Goal: Information Seeking & Learning: Learn about a topic

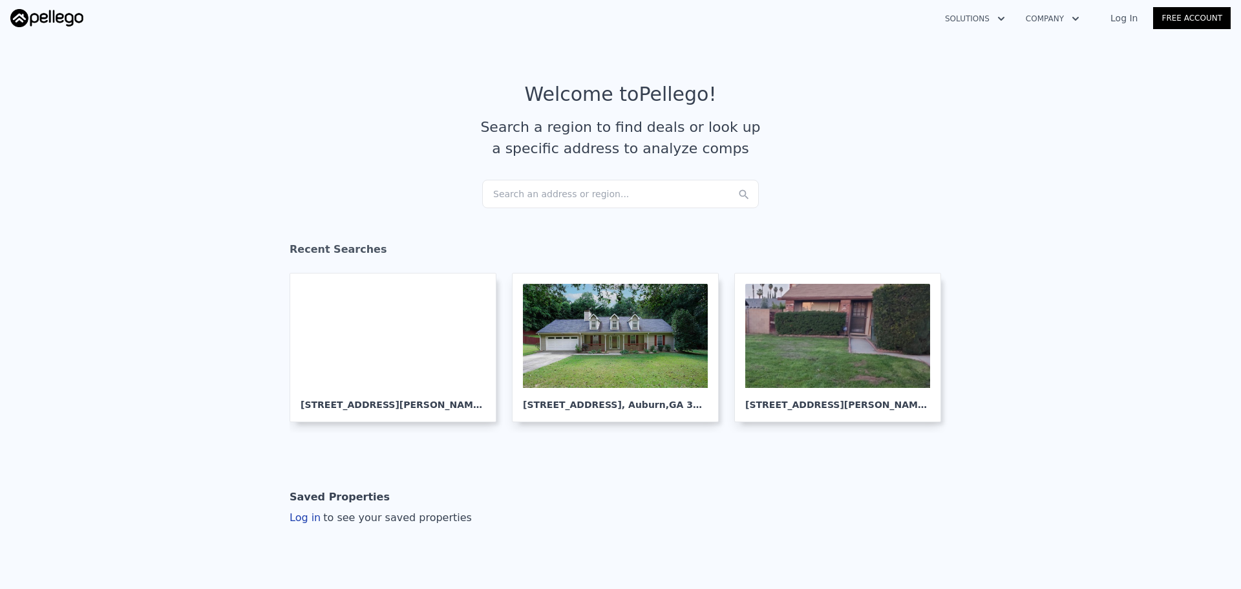
click at [557, 202] on div "Search an address or region..." at bounding box center [620, 194] width 277 height 28
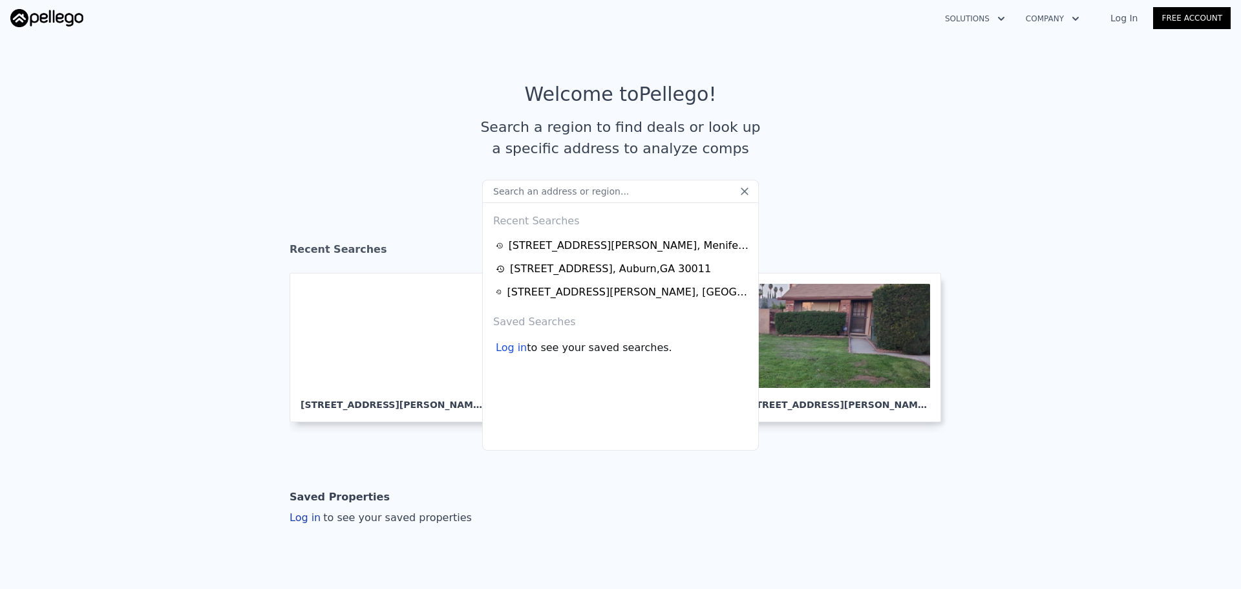
click at [565, 194] on input "text" at bounding box center [620, 191] width 277 height 23
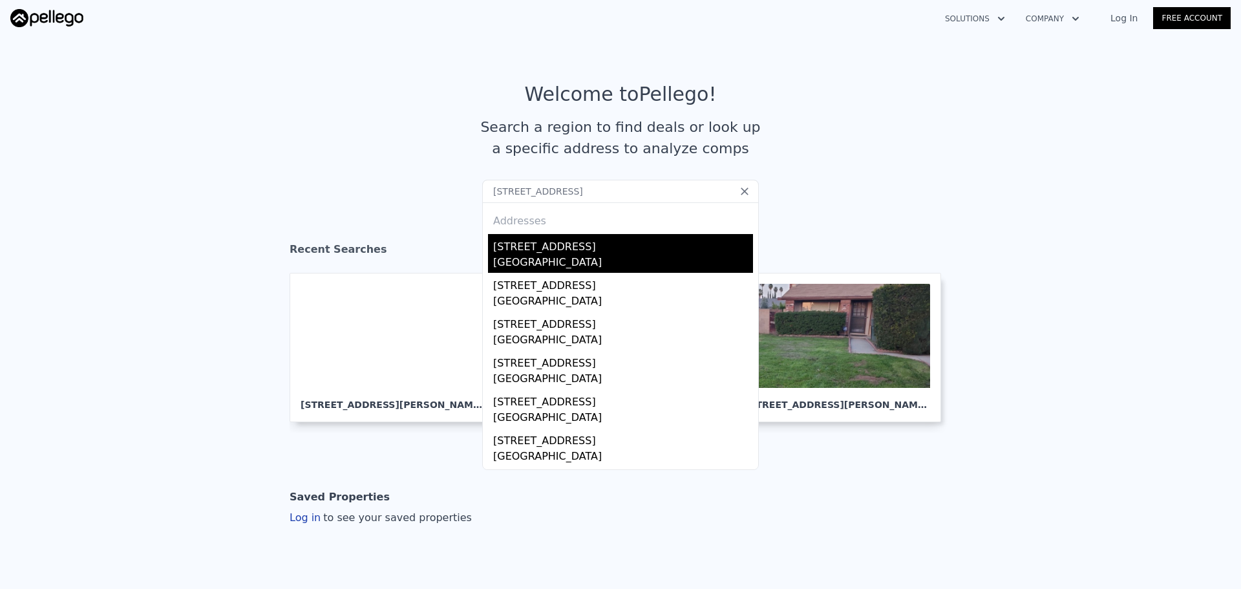
type input "[STREET_ADDRESS]"
click at [544, 257] on div "[GEOGRAPHIC_DATA]" at bounding box center [623, 264] width 260 height 18
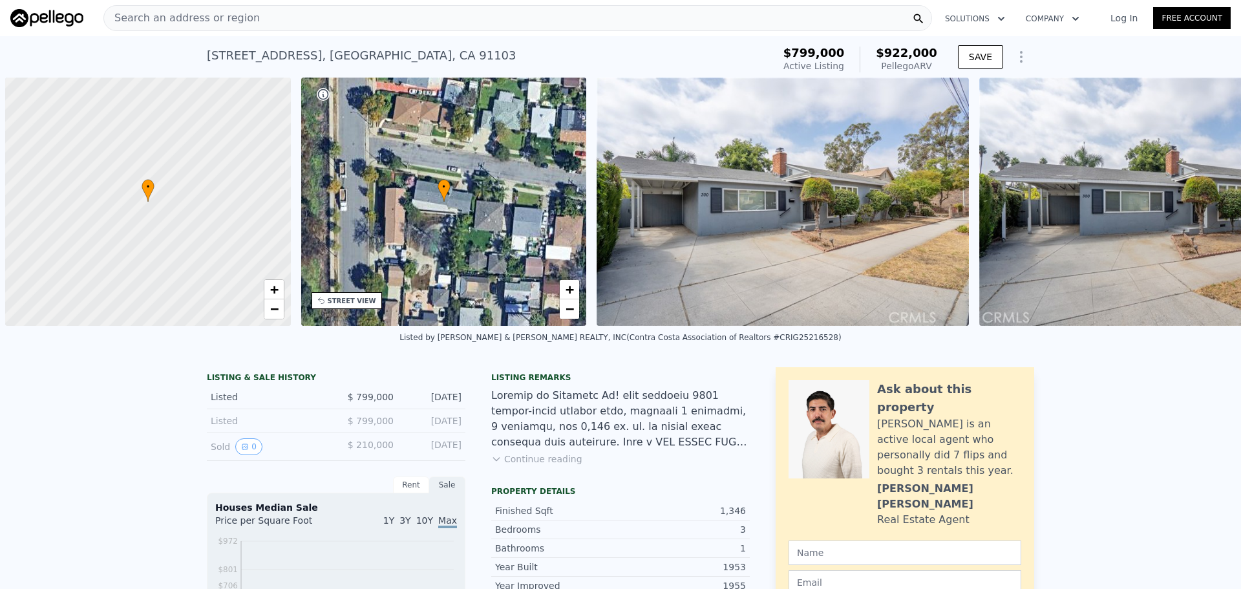
scroll to position [0, 5]
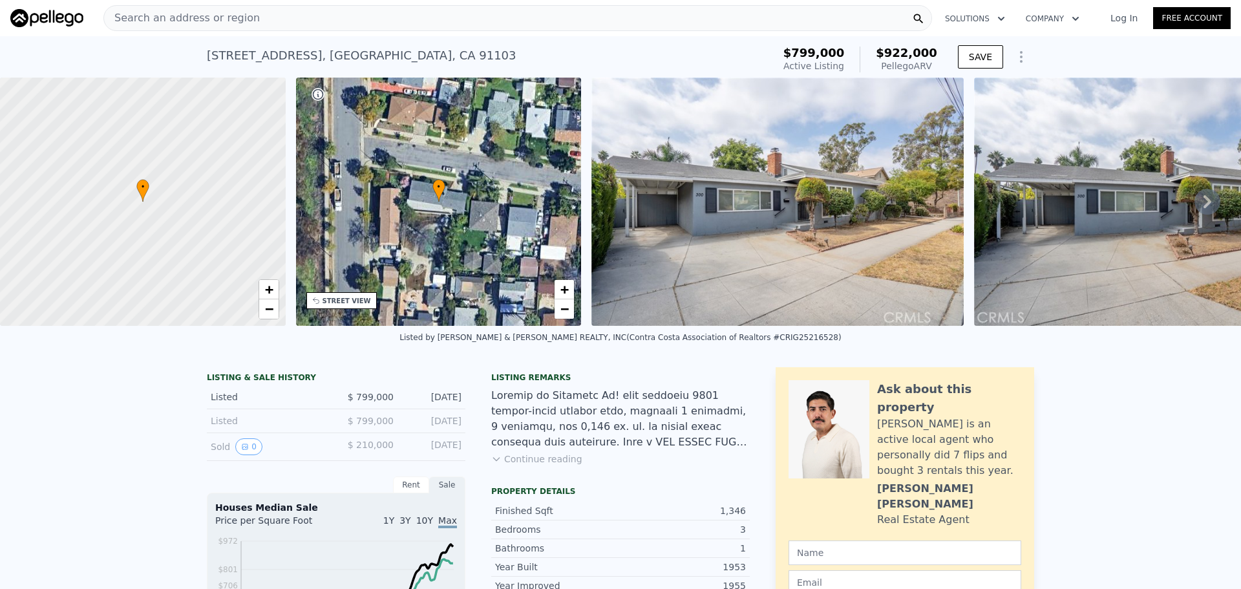
click at [357, 14] on div "Search an address or region" at bounding box center [517, 18] width 829 height 26
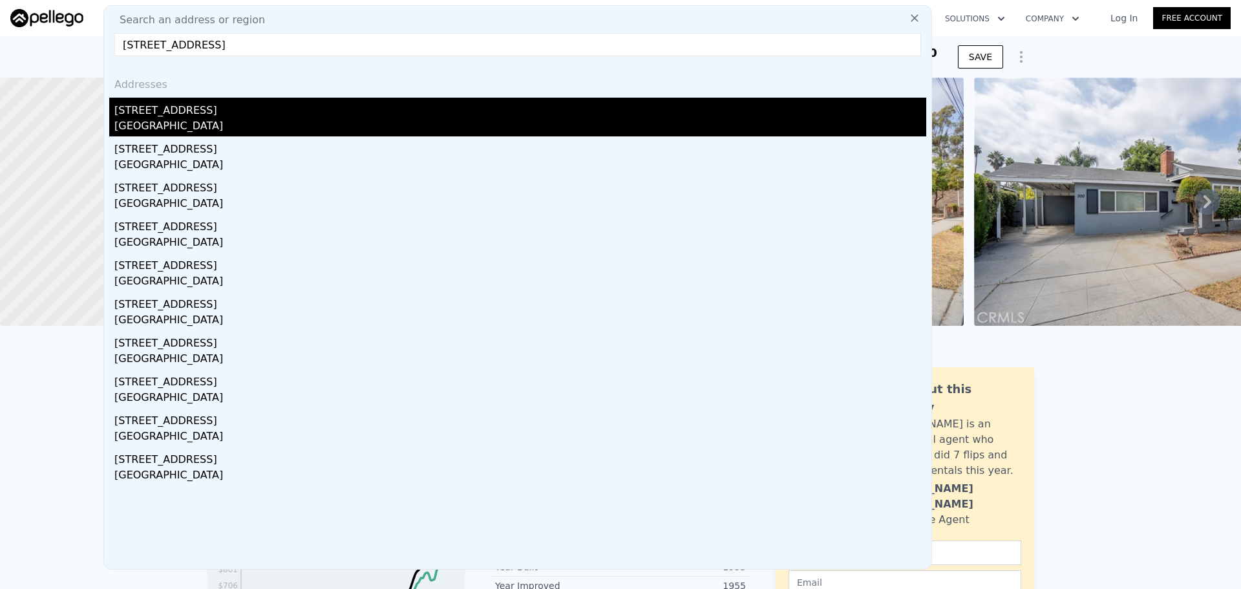
type input "[STREET_ADDRESS]"
click at [297, 110] on div "[STREET_ADDRESS]" at bounding box center [520, 108] width 812 height 21
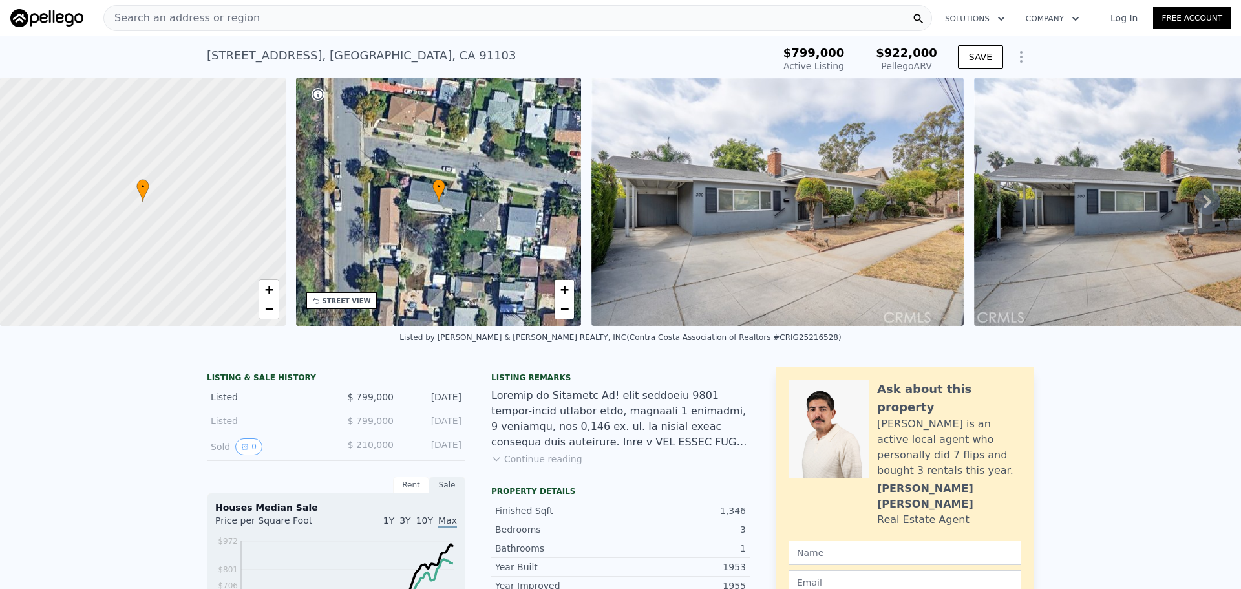
type input "2"
type input "1367"
type input "2498"
type input "13068"
type input "23087"
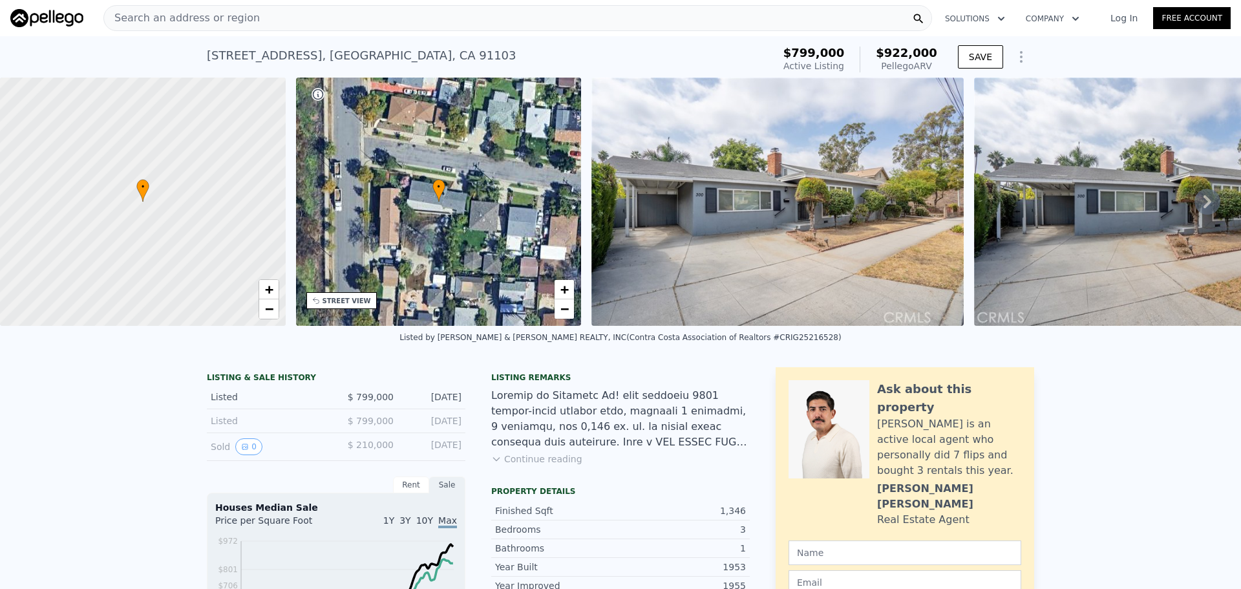
type input "$ 383,000"
type input "5"
type input "-$ 127,812"
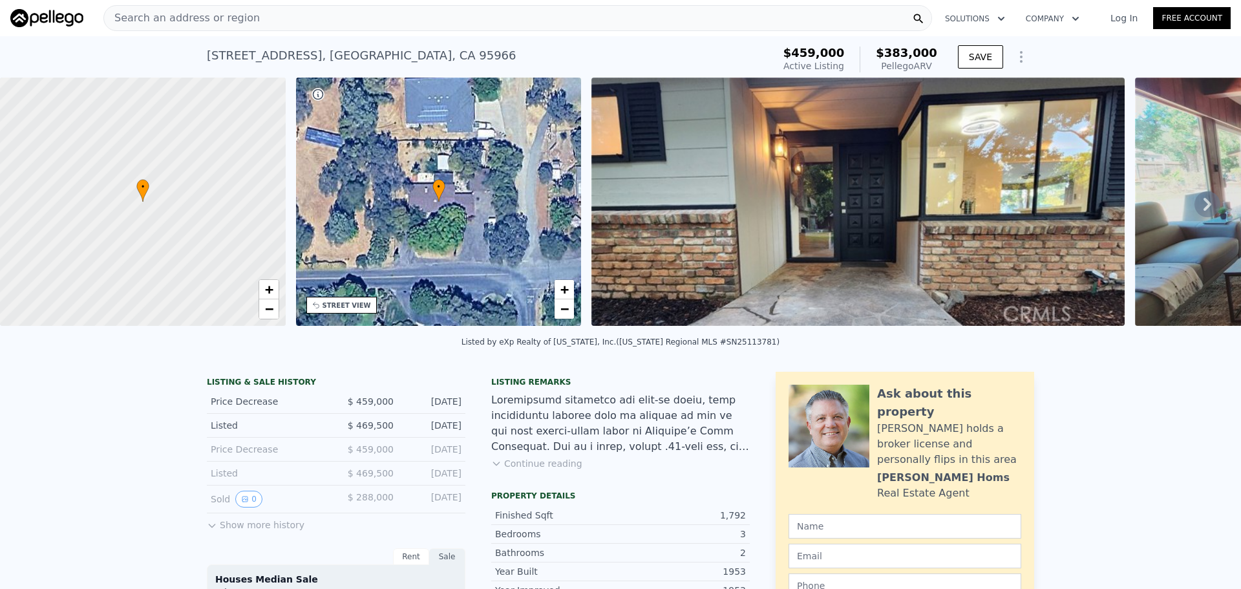
click at [350, 26] on div "Search an address or region" at bounding box center [517, 18] width 829 height 26
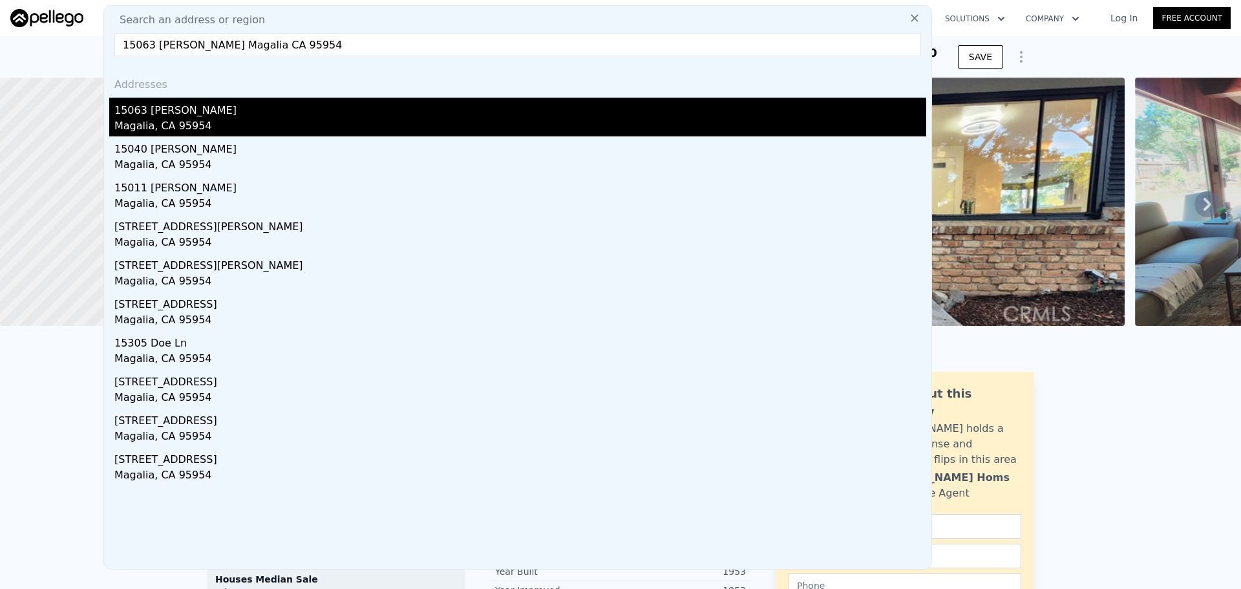
type input "15063 [PERSON_NAME] Magalia CA 95954"
click at [314, 105] on div "15063 [PERSON_NAME]" at bounding box center [520, 108] width 812 height 21
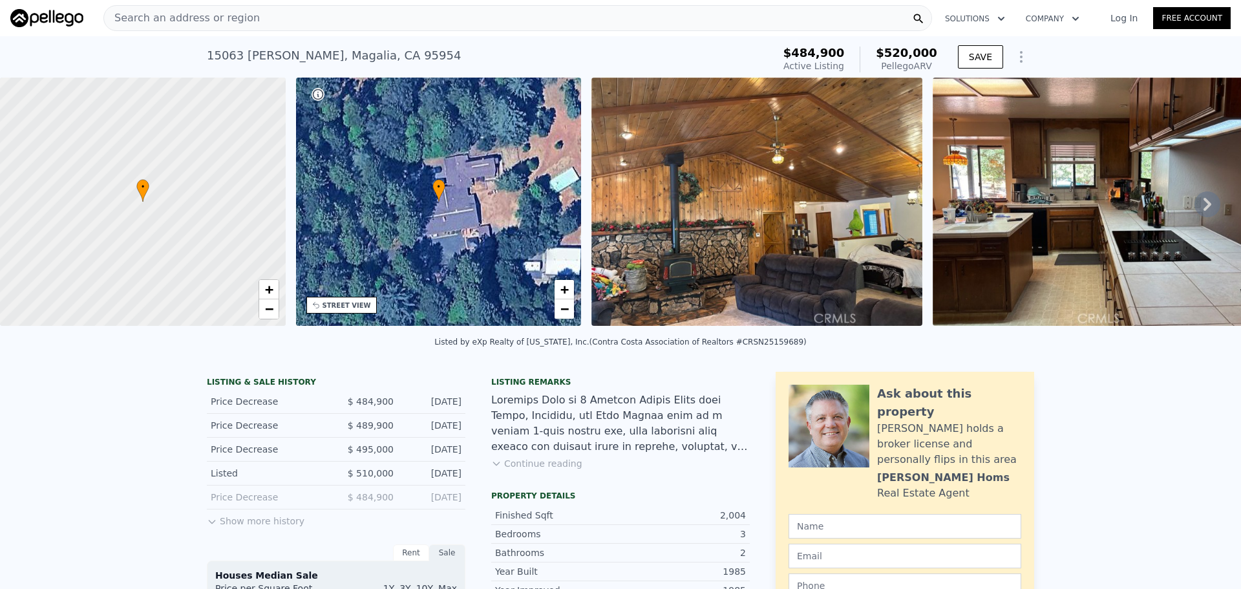
click at [391, 16] on div "Search an address or region" at bounding box center [517, 18] width 829 height 26
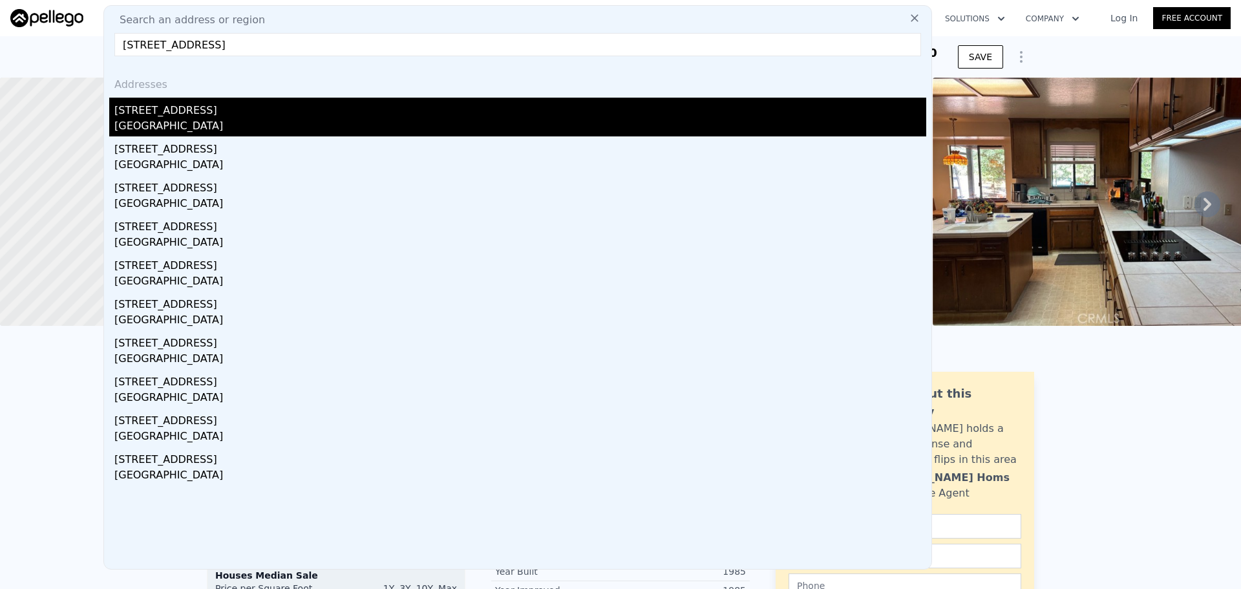
type input "[STREET_ADDRESS]"
click at [252, 116] on div "[STREET_ADDRESS]" at bounding box center [520, 108] width 812 height 21
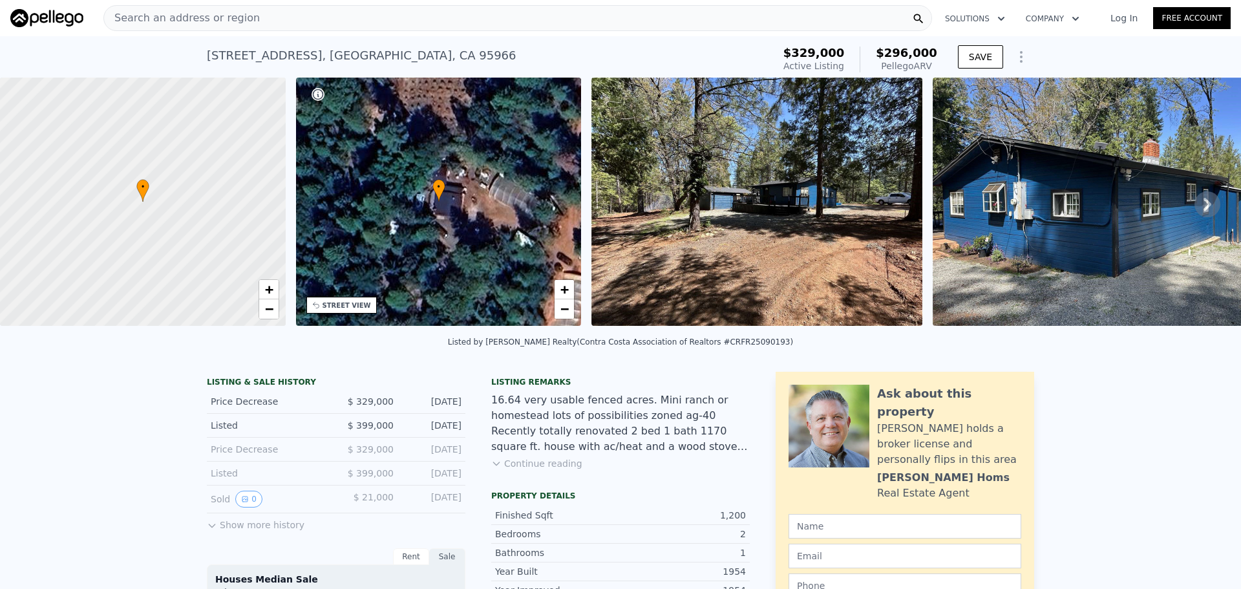
click at [290, 23] on div "Search an address or region" at bounding box center [517, 18] width 829 height 26
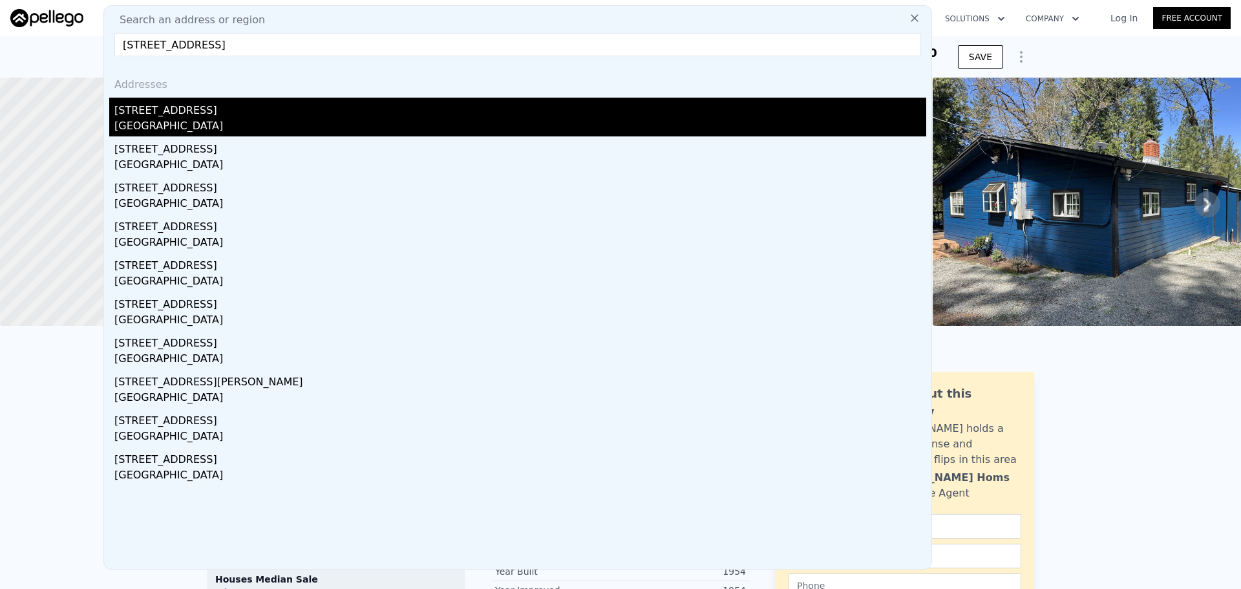
type input "[STREET_ADDRESS]"
click at [271, 106] on div "[STREET_ADDRESS]" at bounding box center [520, 108] width 812 height 21
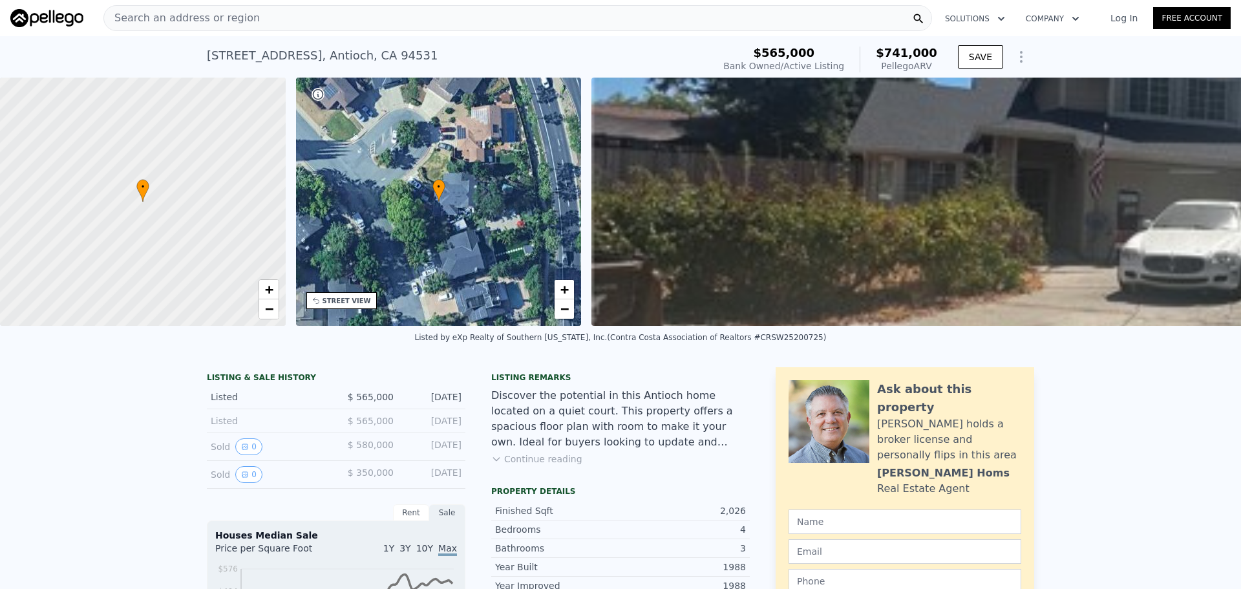
click at [357, 16] on div "Search an address or region" at bounding box center [517, 18] width 829 height 26
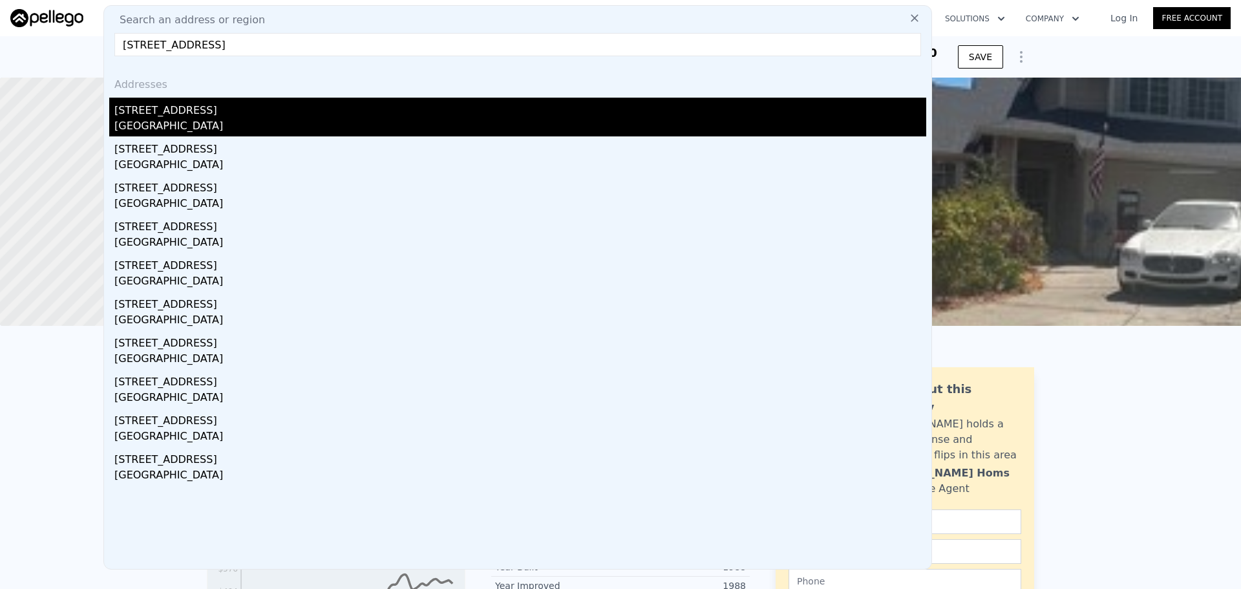
type input "[STREET_ADDRESS]"
click at [201, 118] on div "[GEOGRAPHIC_DATA]" at bounding box center [520, 127] width 812 height 18
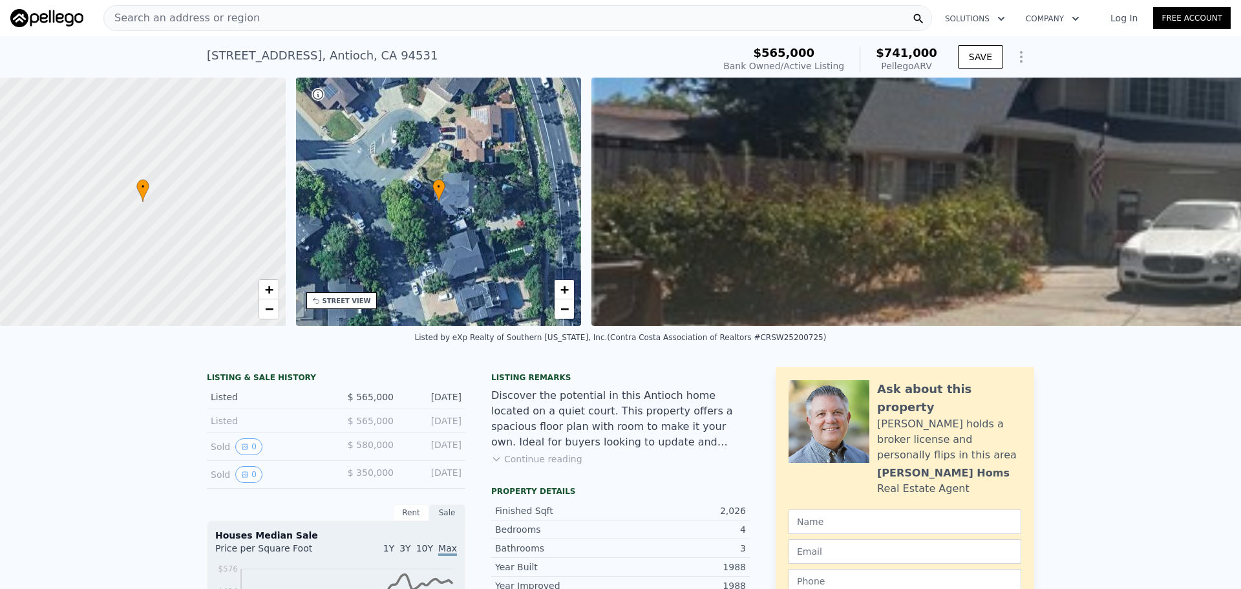
type input "1"
type input "1217"
type input "2009"
type input "5330"
type input "9430"
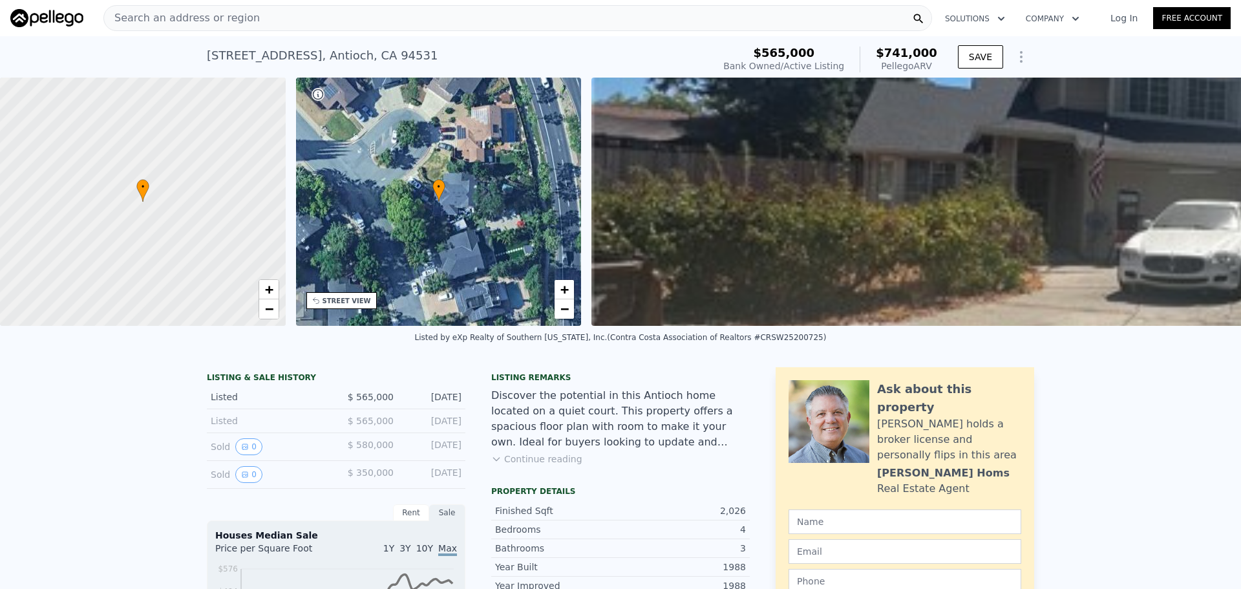
type input "$ 438,000"
type input "4"
type input "-$ 93,464"
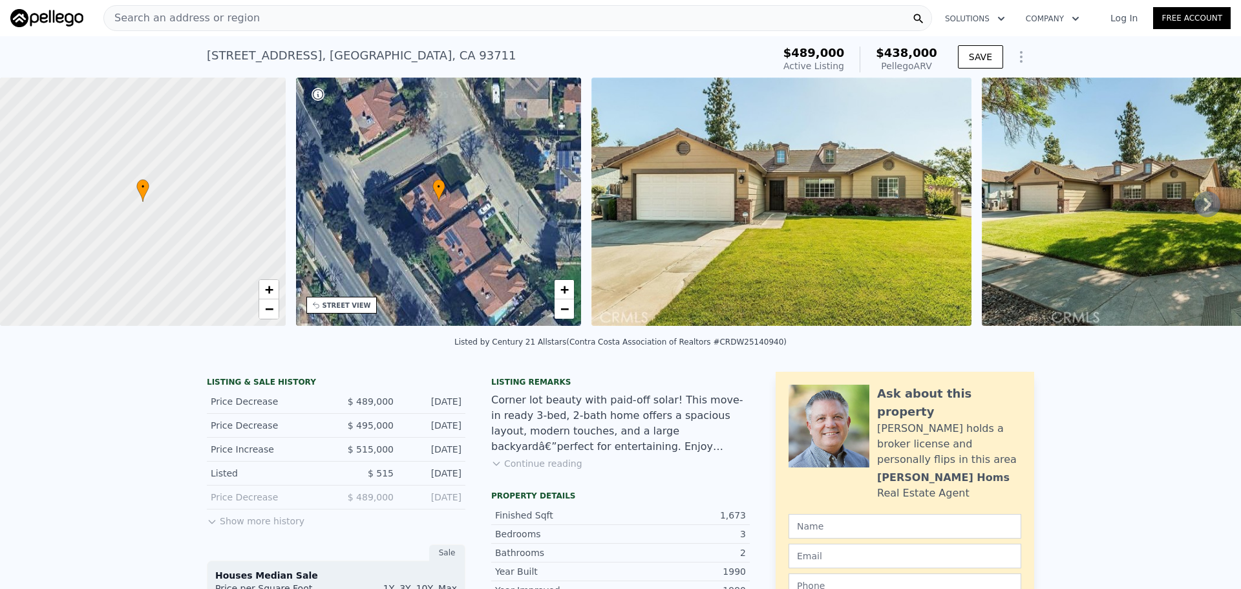
click at [337, 23] on div "Search an address or region" at bounding box center [517, 18] width 829 height 26
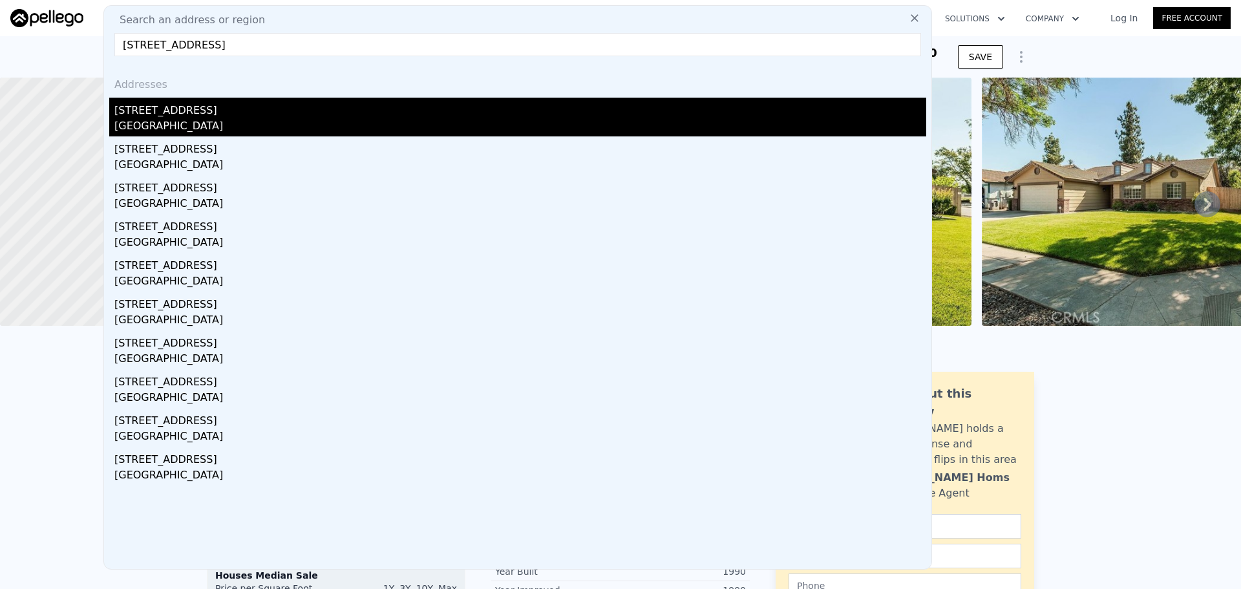
type input "[STREET_ADDRESS]"
click at [314, 117] on div "[STREET_ADDRESS]" at bounding box center [520, 108] width 812 height 21
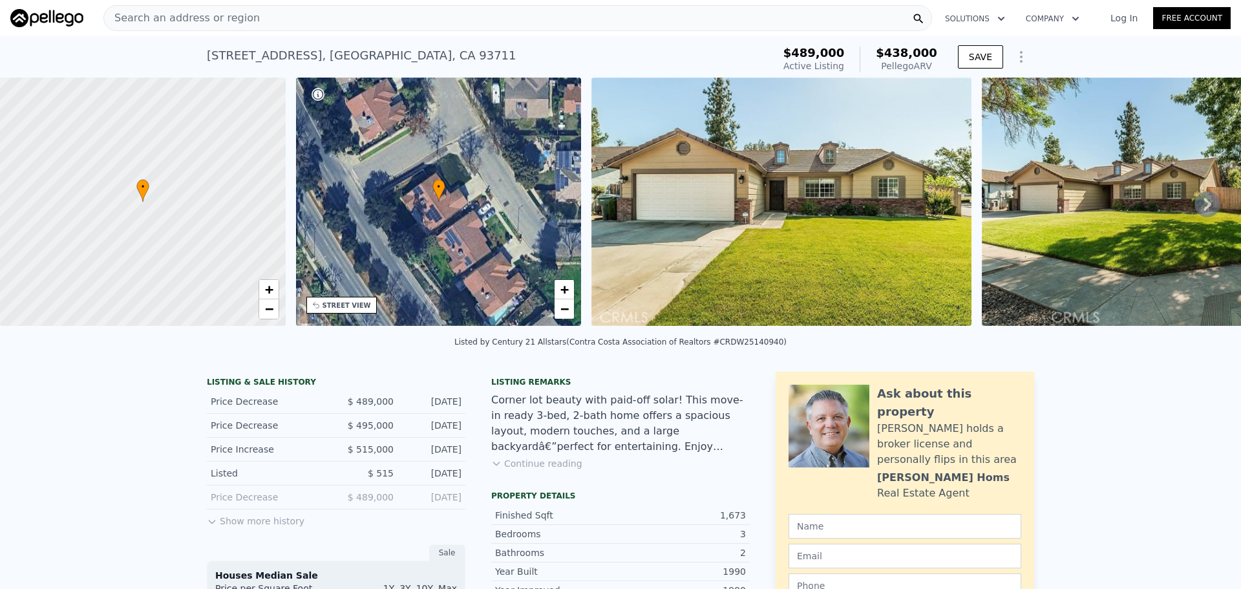
click at [314, 117] on div "• + −" at bounding box center [439, 202] width 286 height 248
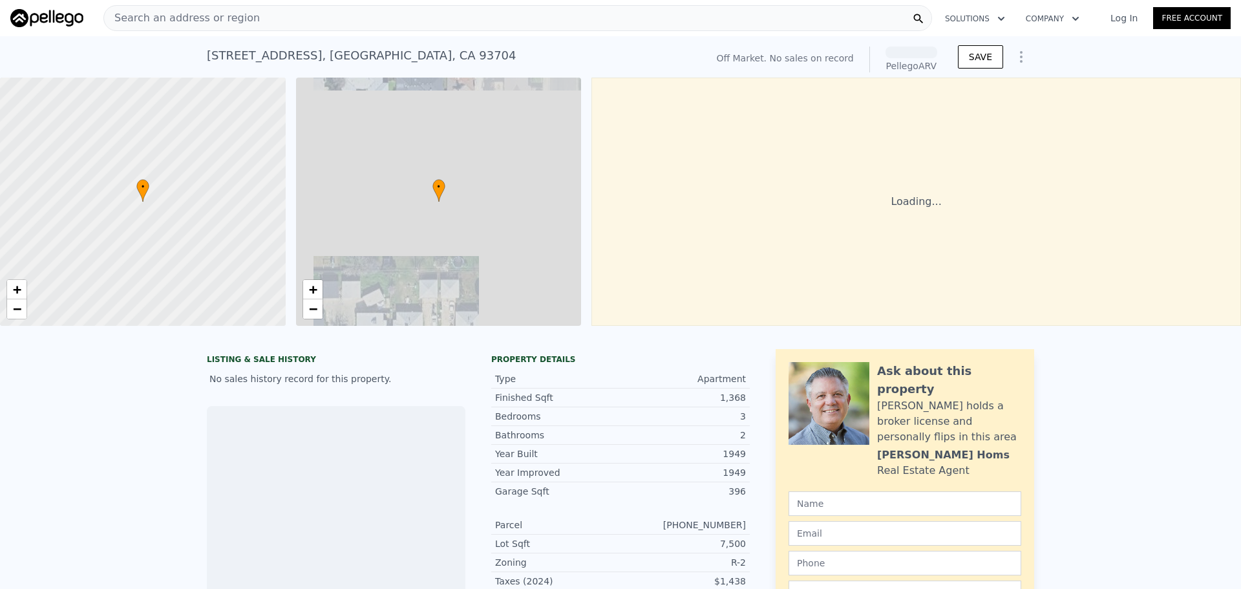
click at [273, 12] on div "Search an address or region" at bounding box center [517, 18] width 829 height 26
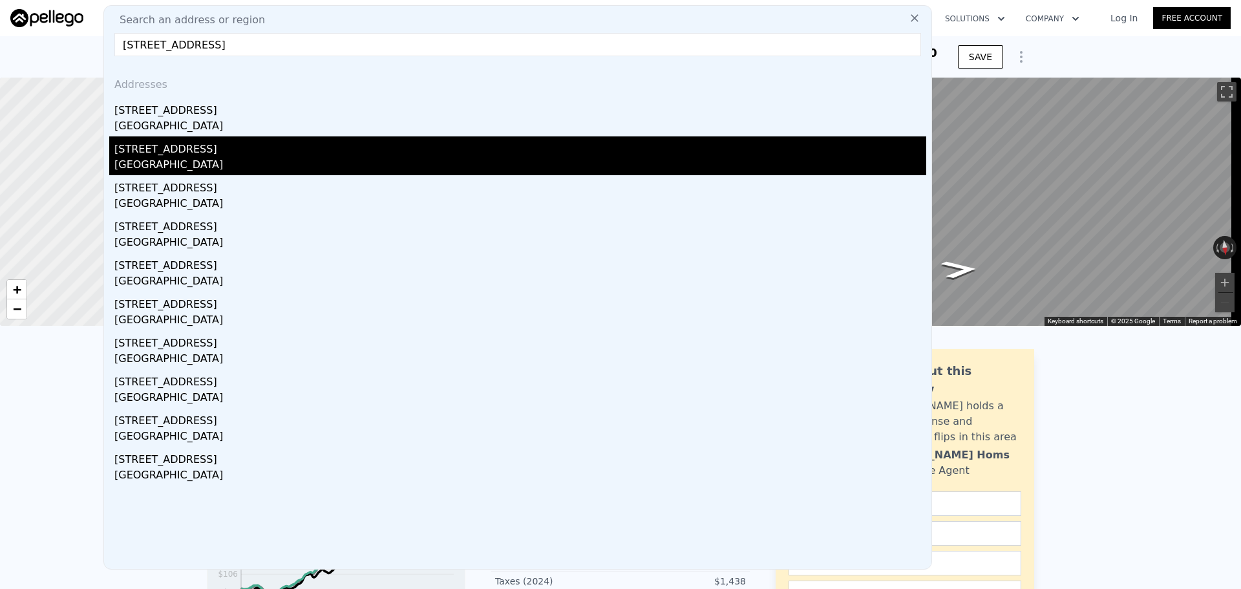
type input "[STREET_ADDRESS]"
click at [242, 142] on div "[STREET_ADDRESS]" at bounding box center [520, 146] width 812 height 21
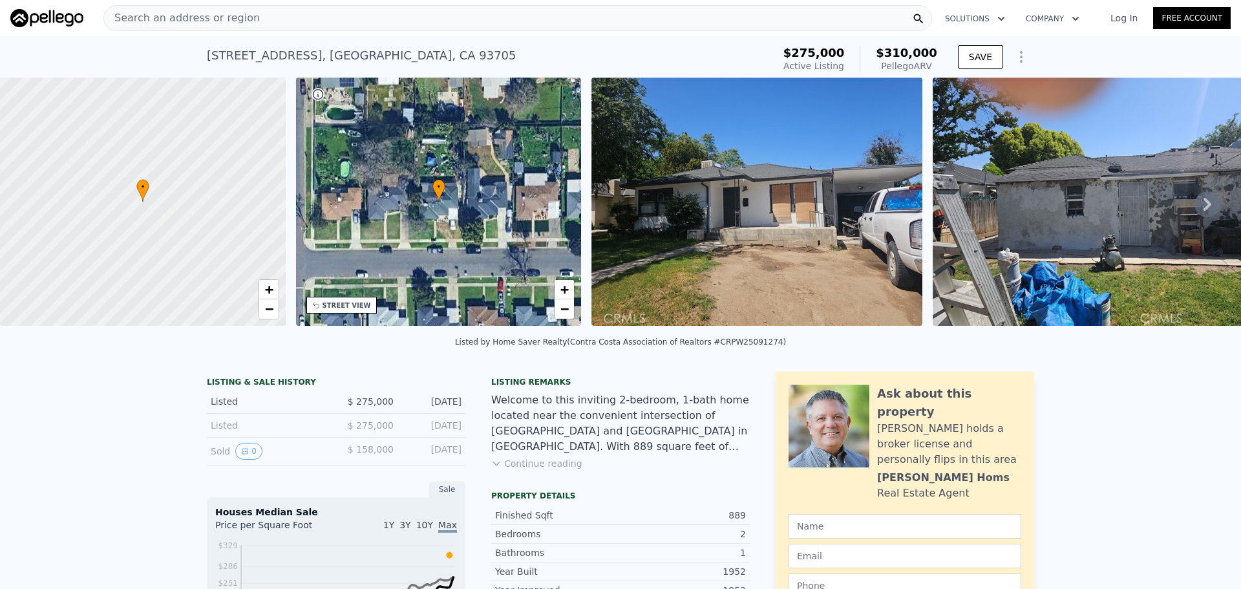
click at [195, 23] on span "Search an address or region" at bounding box center [182, 18] width 156 height 16
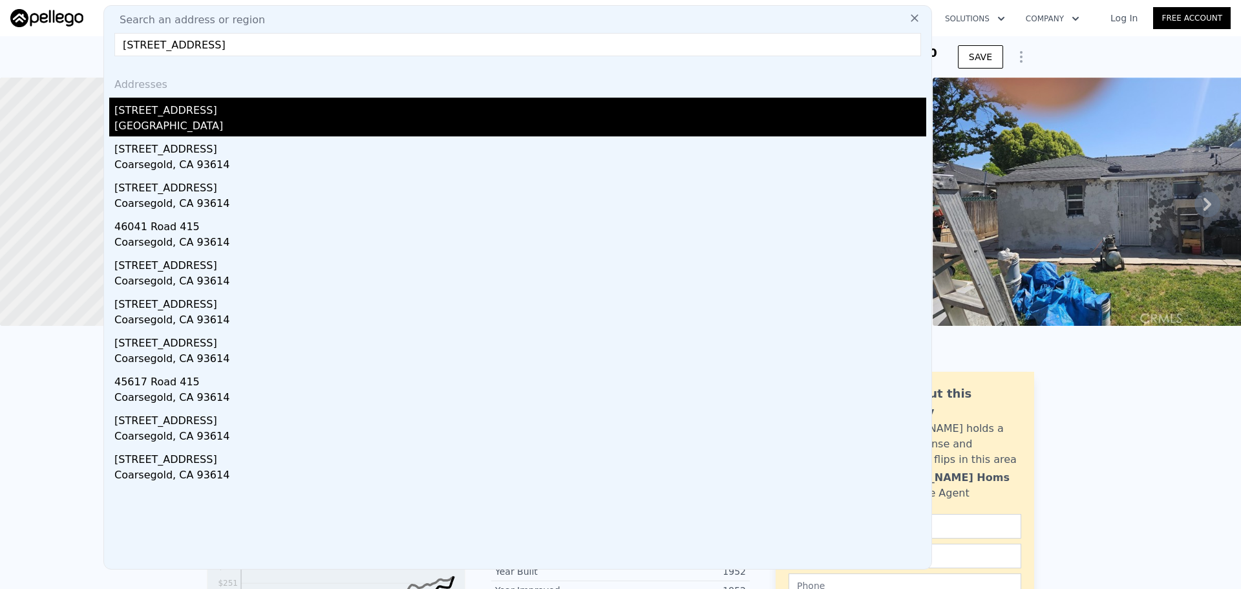
type input "[STREET_ADDRESS]"
click at [251, 107] on div "[STREET_ADDRESS]" at bounding box center [520, 108] width 812 height 21
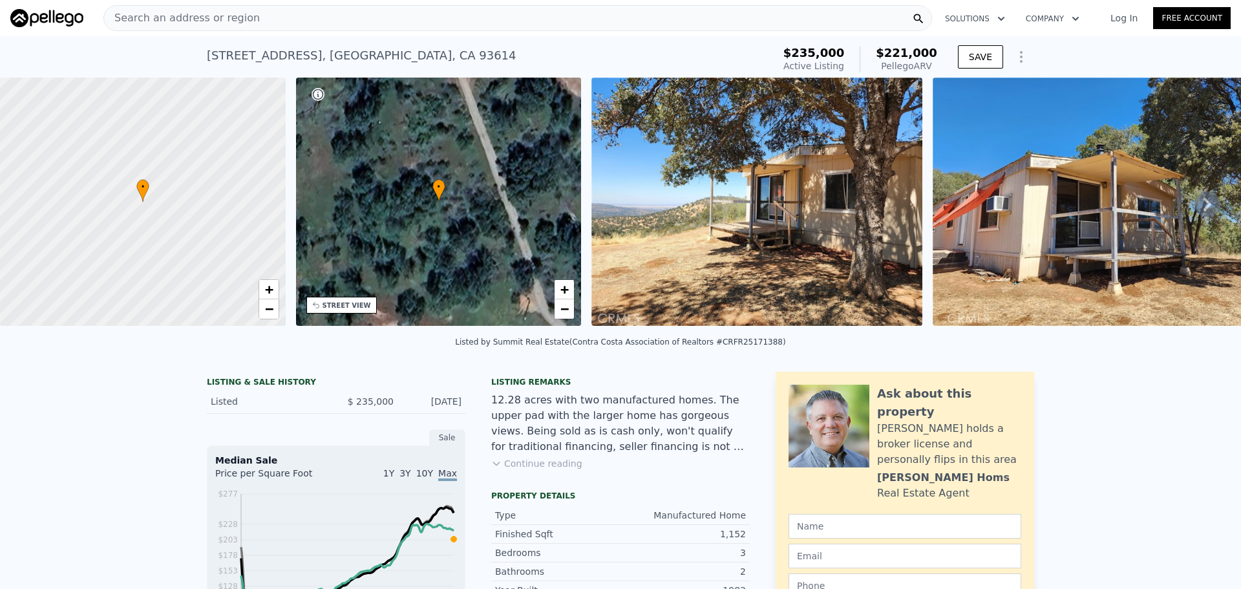
click at [264, 17] on div "Search an address or region" at bounding box center [517, 18] width 829 height 26
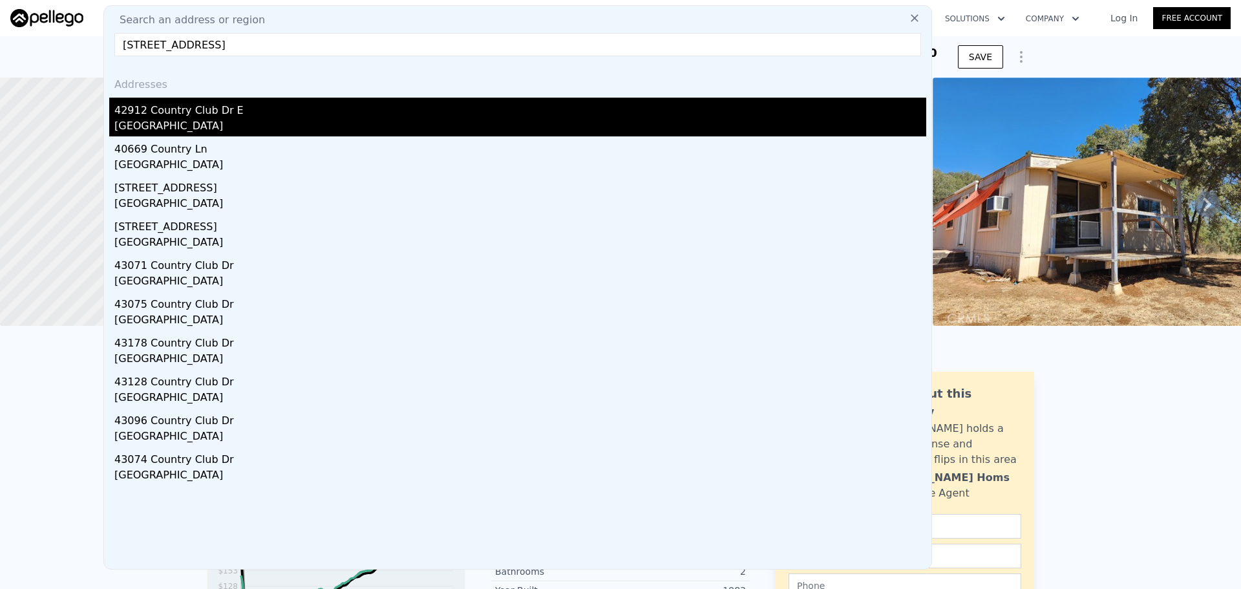
type input "[STREET_ADDRESS]"
click at [344, 131] on div "[GEOGRAPHIC_DATA]" at bounding box center [520, 127] width 812 height 18
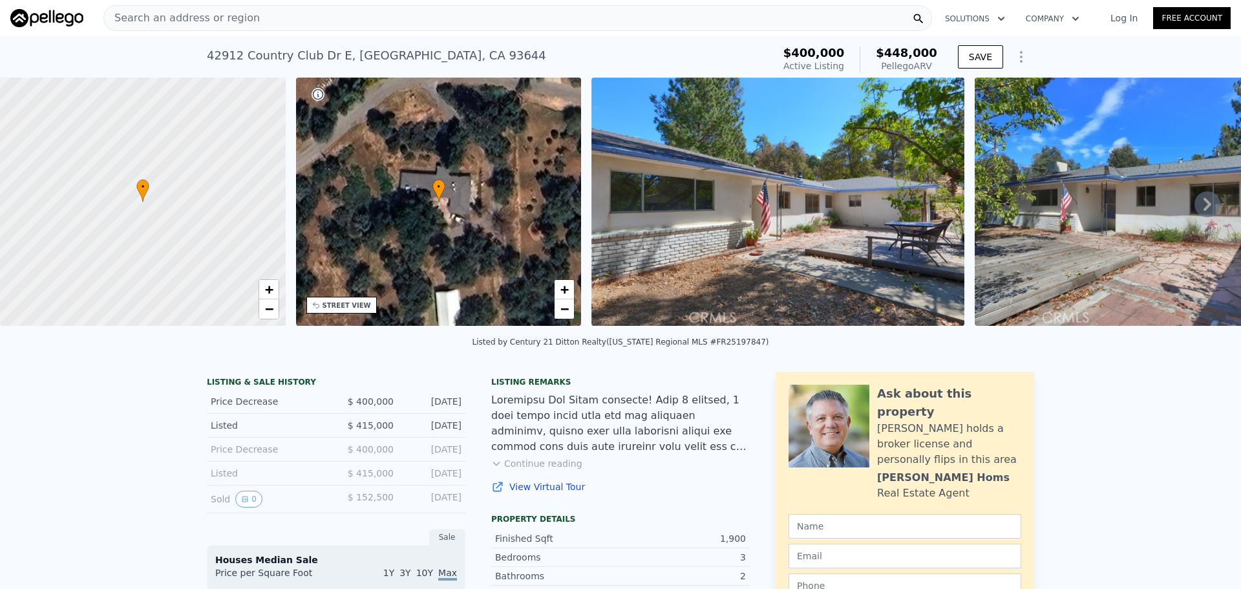
click at [324, 27] on div "Search an address or region" at bounding box center [517, 18] width 829 height 26
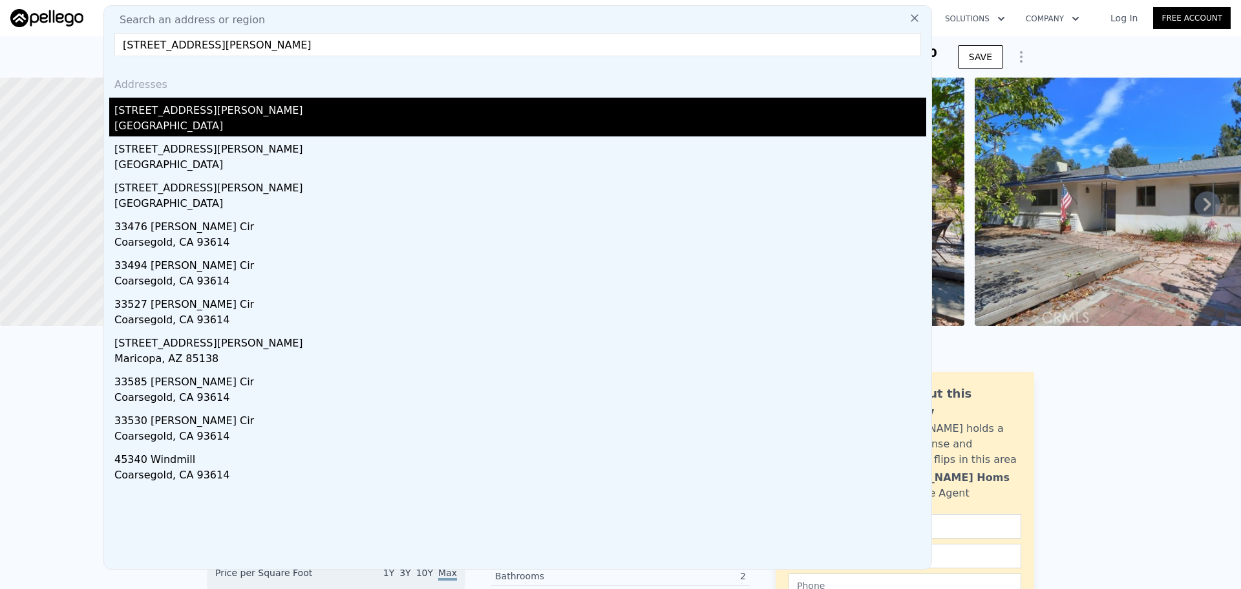
type input "[STREET_ADDRESS][PERSON_NAME]"
click at [255, 120] on div "[GEOGRAPHIC_DATA]" at bounding box center [520, 127] width 812 height 18
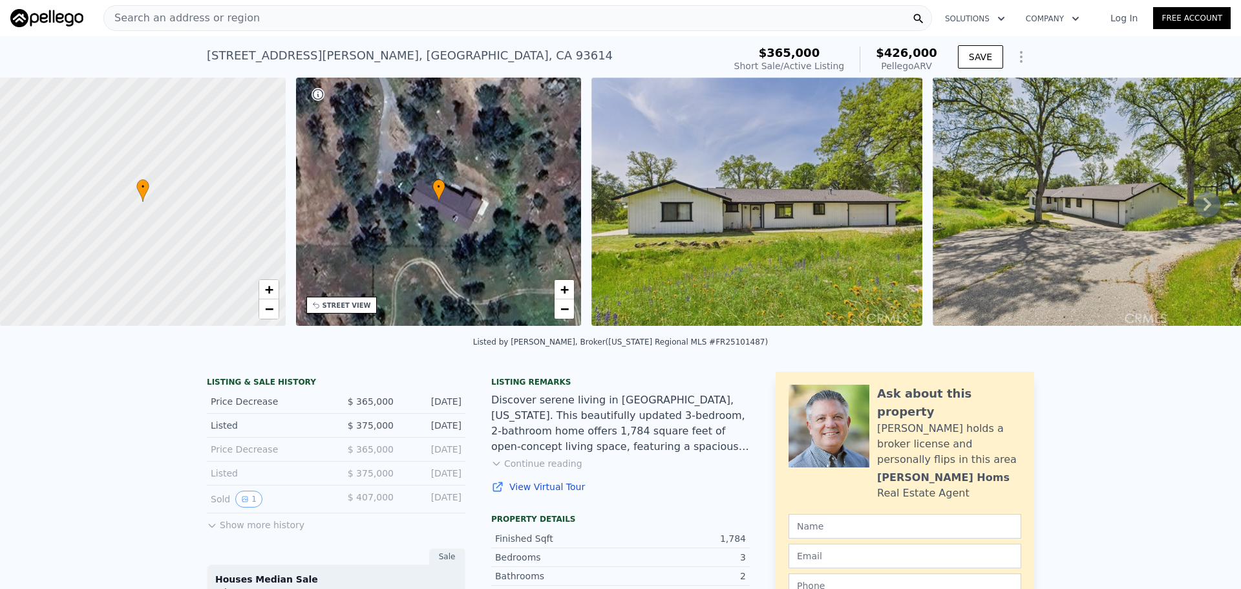
click at [243, 16] on div "Search an address or region" at bounding box center [517, 18] width 829 height 26
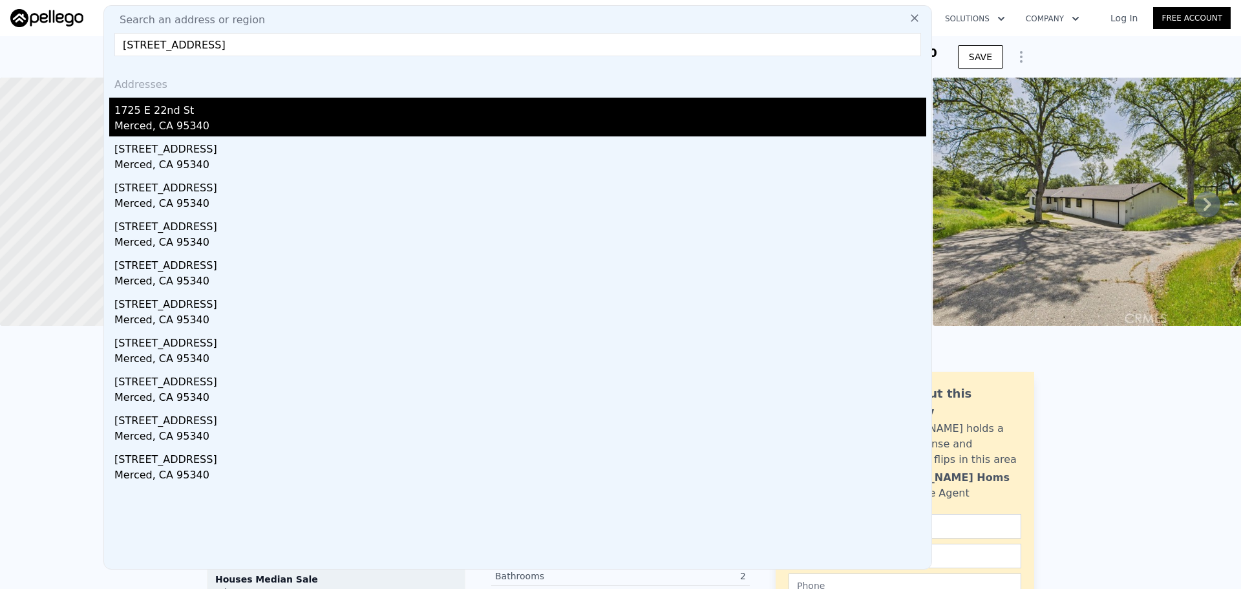
type input "[STREET_ADDRESS]"
click at [269, 111] on div "1725 E 22nd St" at bounding box center [520, 108] width 812 height 21
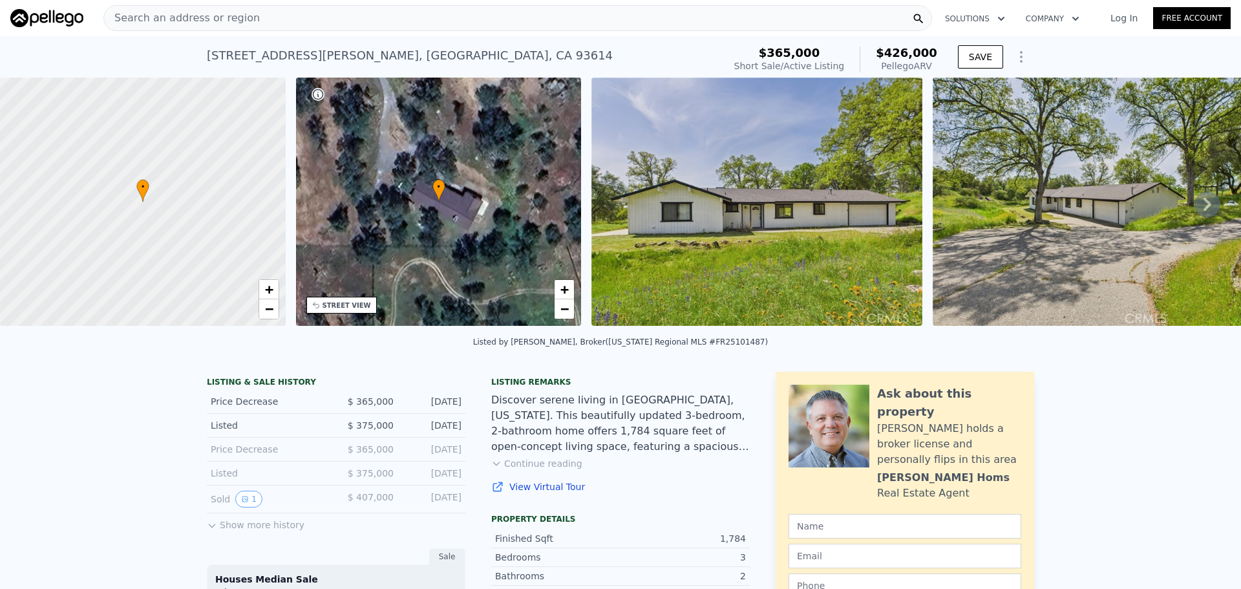
type input "2"
type input "3"
type input "1"
type input "2"
type input "827"
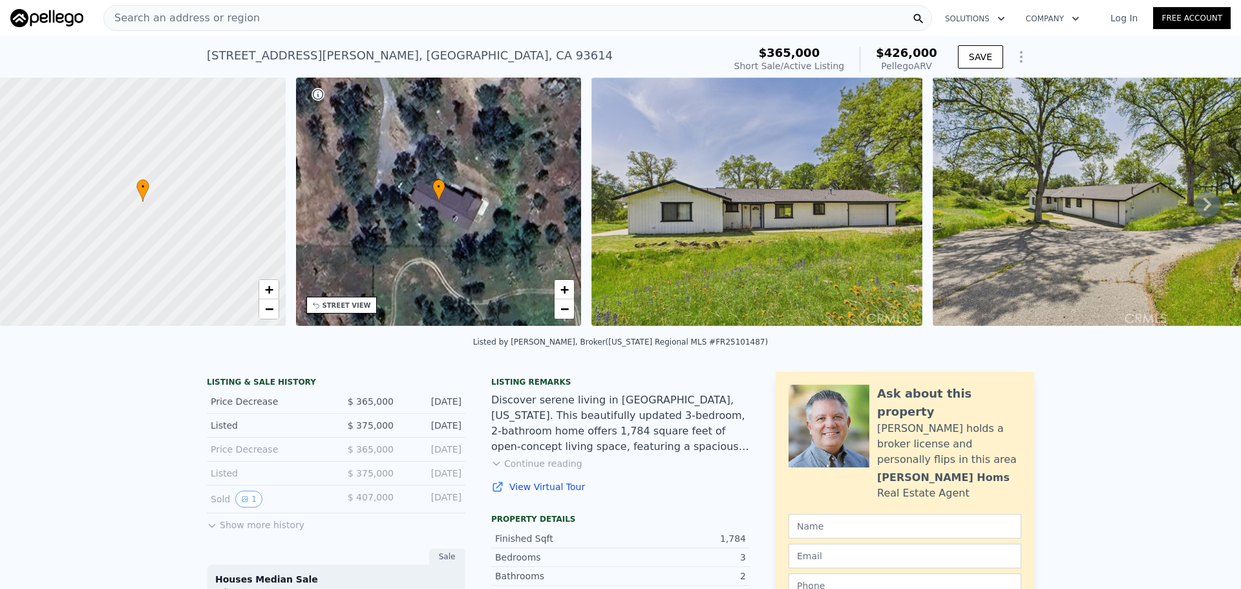
type input "1362"
type input "4950"
type input "11204"
type input "$ 339,000"
type input "5"
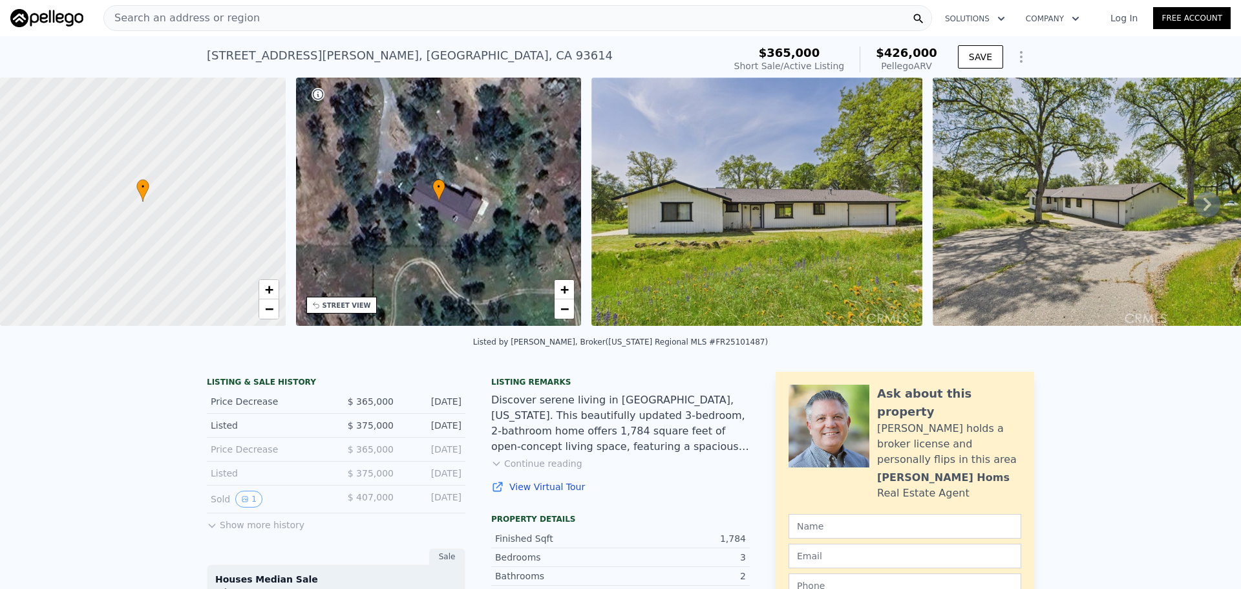
type input "$ 42,224"
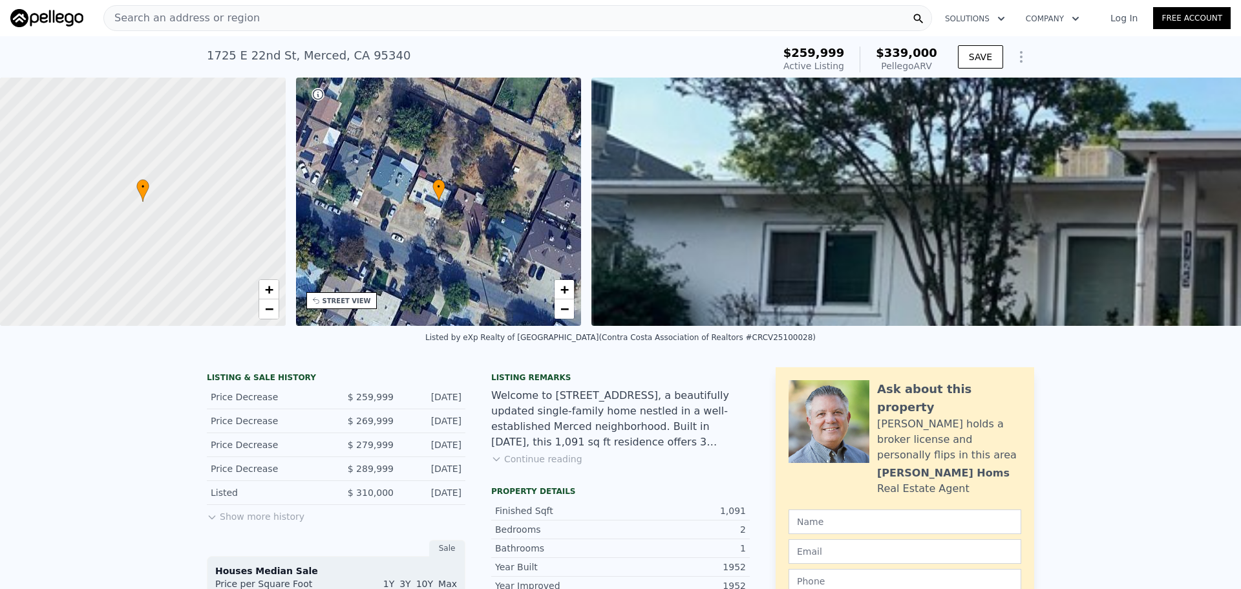
click at [334, 20] on div "Search an address or region" at bounding box center [517, 18] width 829 height 26
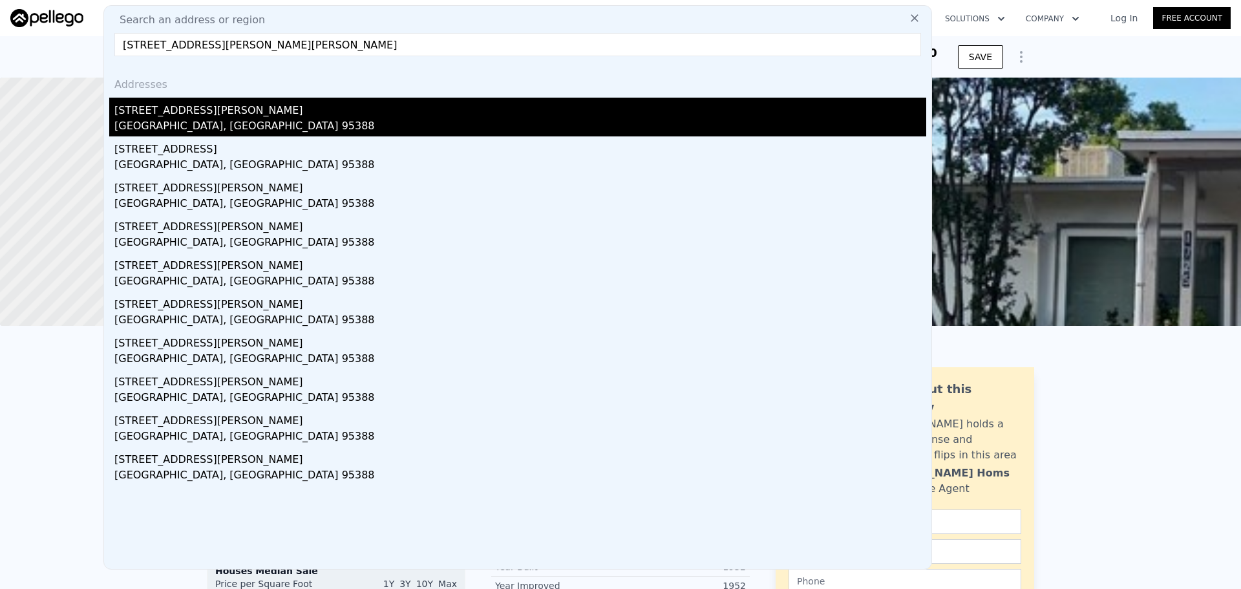
type input "[STREET_ADDRESS][PERSON_NAME][PERSON_NAME]"
click at [256, 108] on div "[STREET_ADDRESS][PERSON_NAME]" at bounding box center [520, 108] width 812 height 21
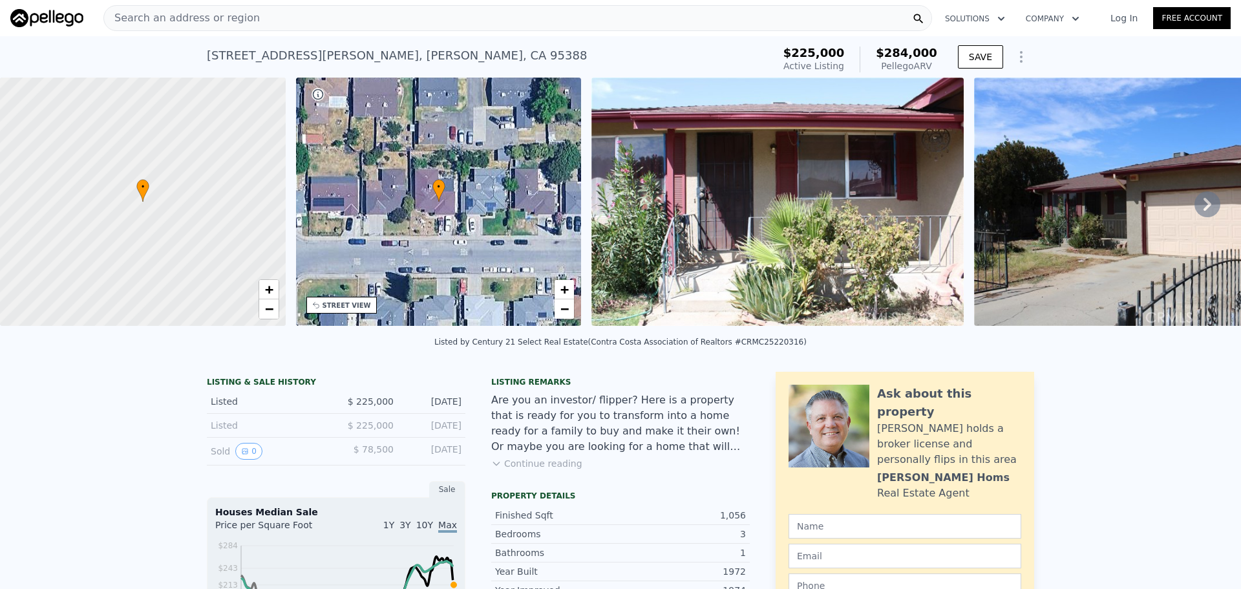
click at [335, 306] on div "STREET VIEW" at bounding box center [347, 306] width 48 height 10
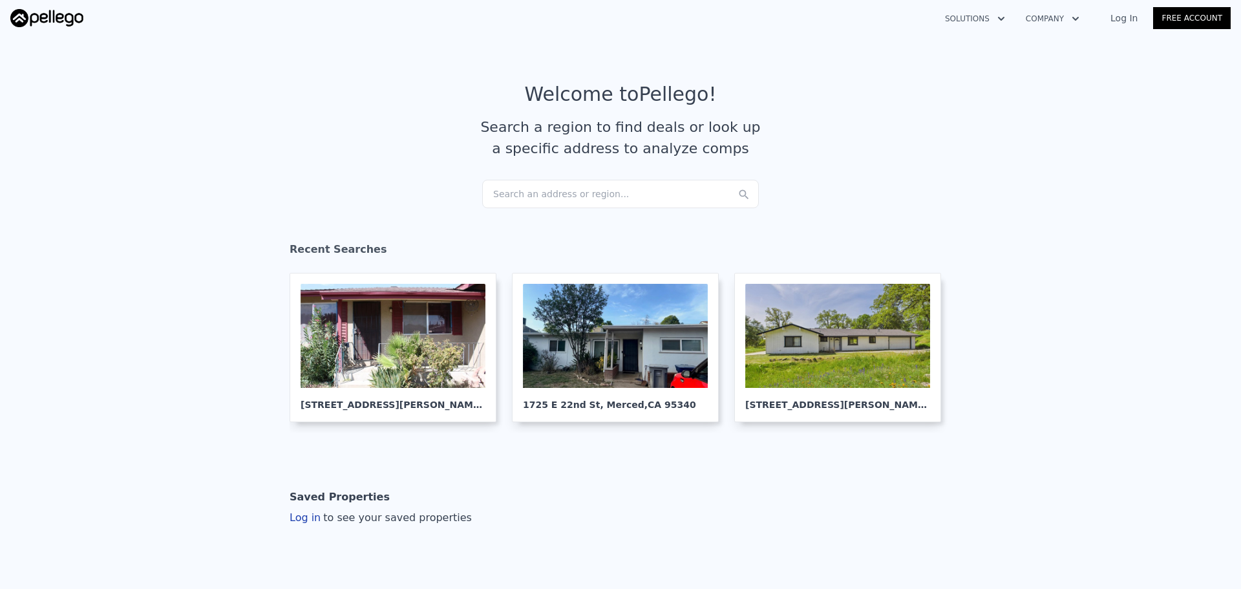
click at [588, 198] on div "Search an address or region..." at bounding box center [620, 194] width 277 height 28
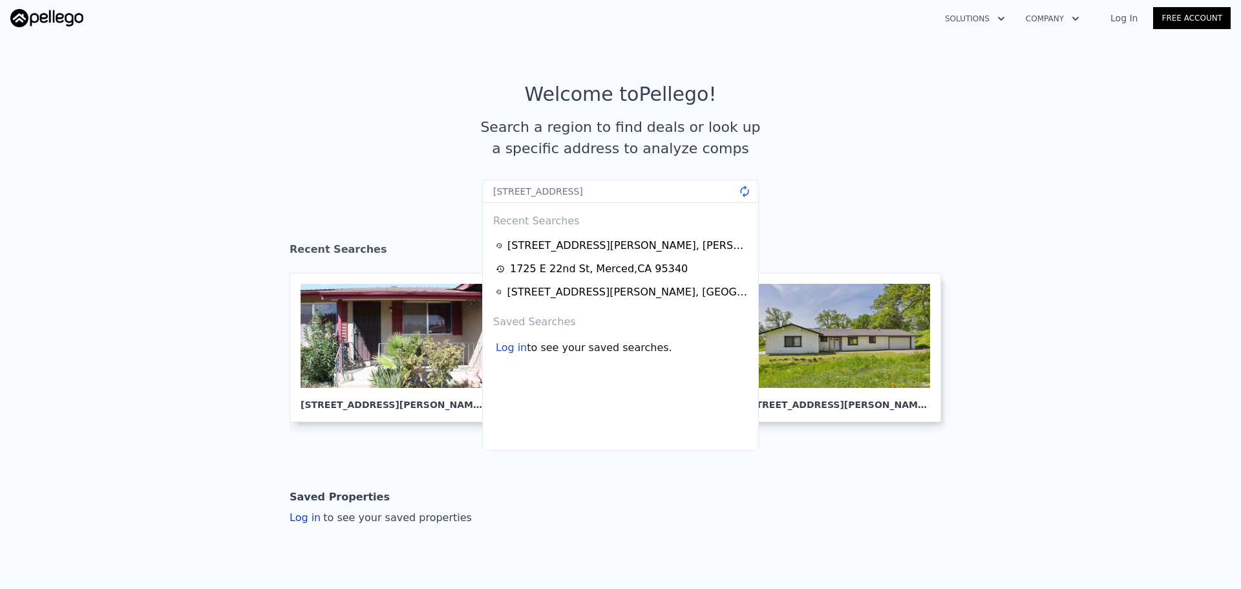
type input "[STREET_ADDRESS]"
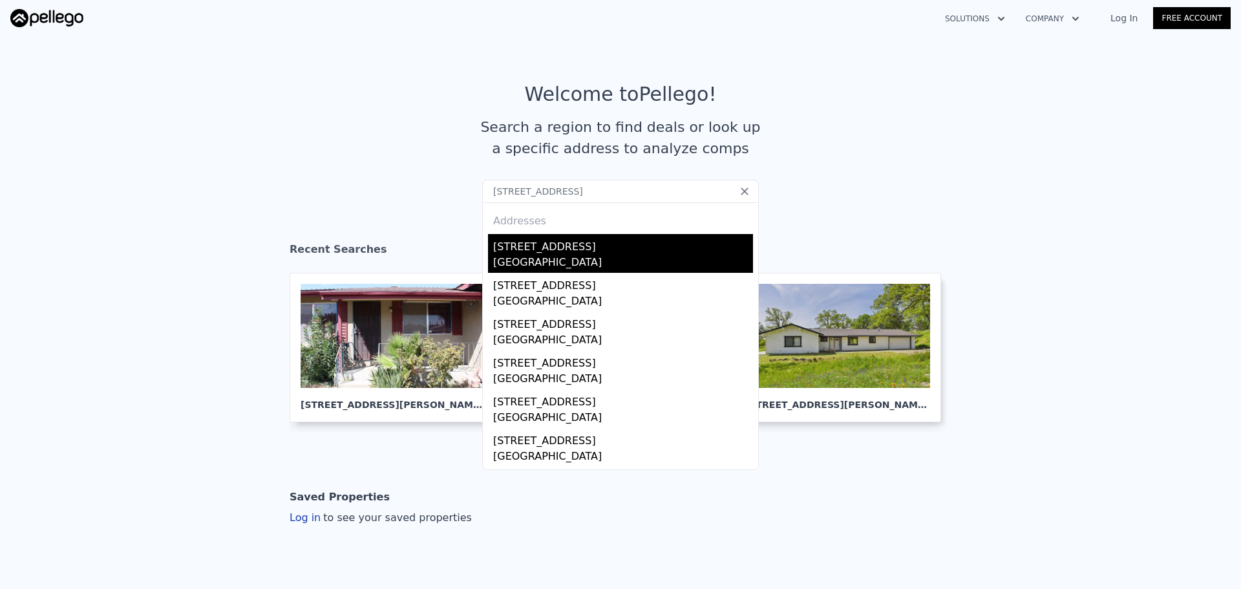
click at [621, 261] on div "Country Club, CA 95204" at bounding box center [623, 264] width 260 height 18
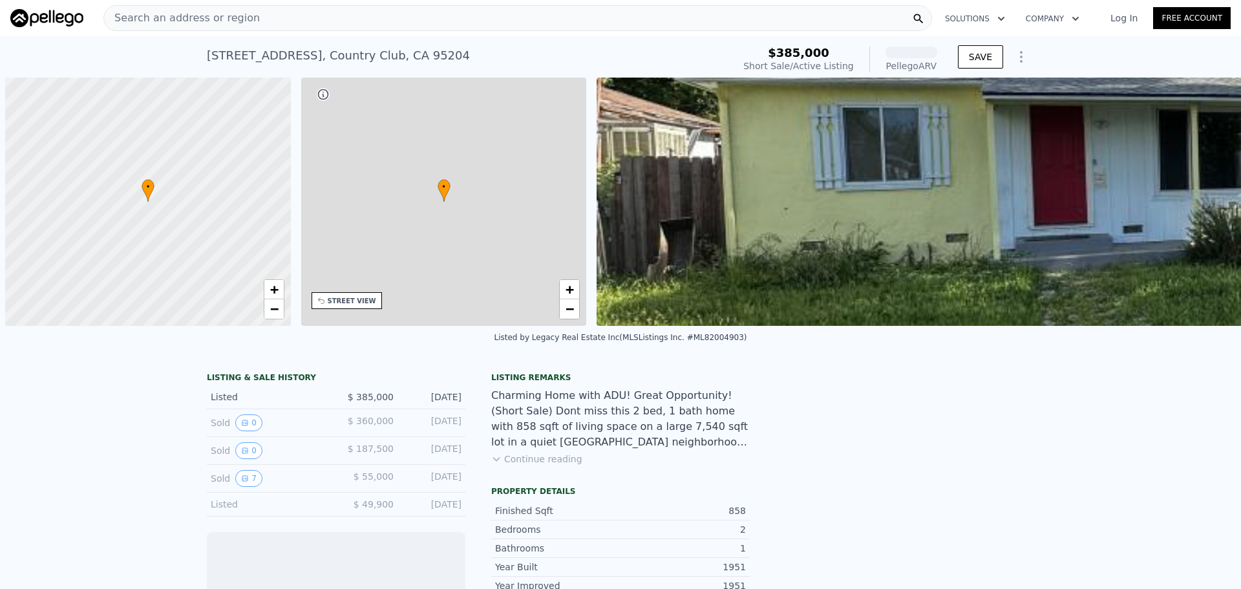
scroll to position [0, 5]
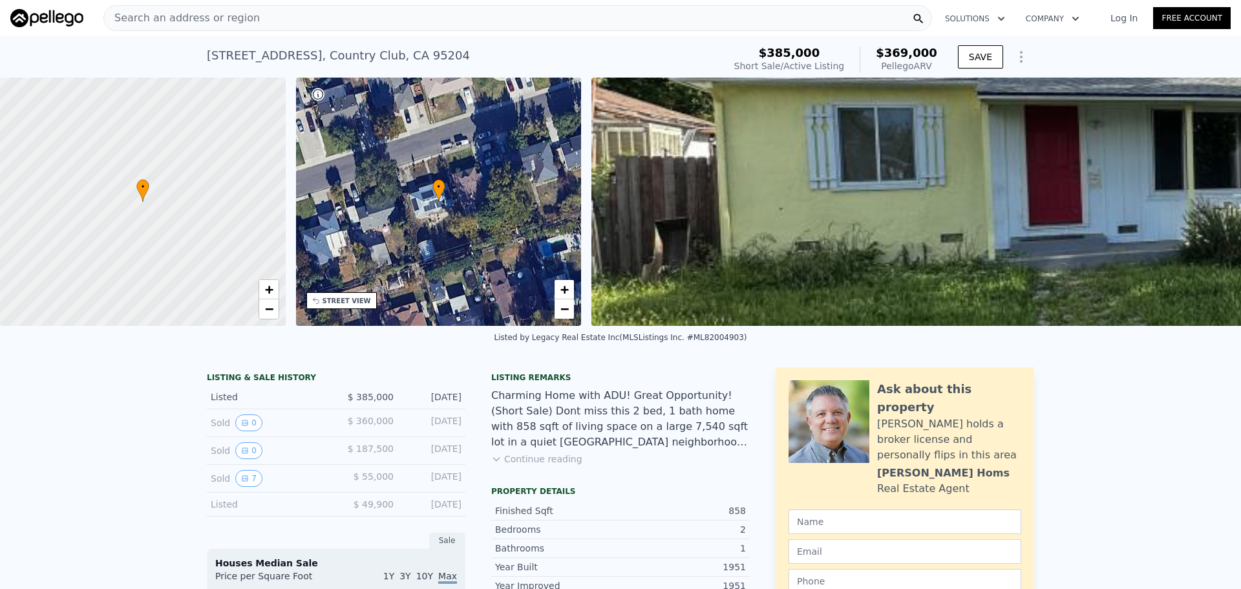
click at [264, 19] on div "Search an address or region" at bounding box center [517, 18] width 829 height 26
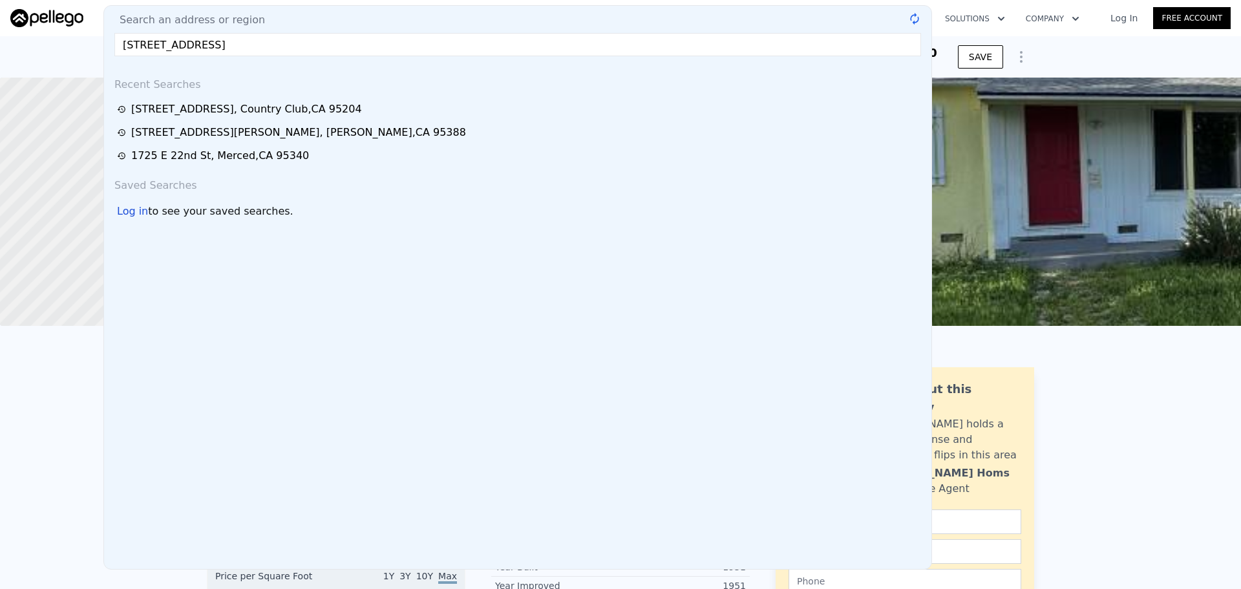
type input "4368 Boulder Creek Cir Stockton CA 95219"
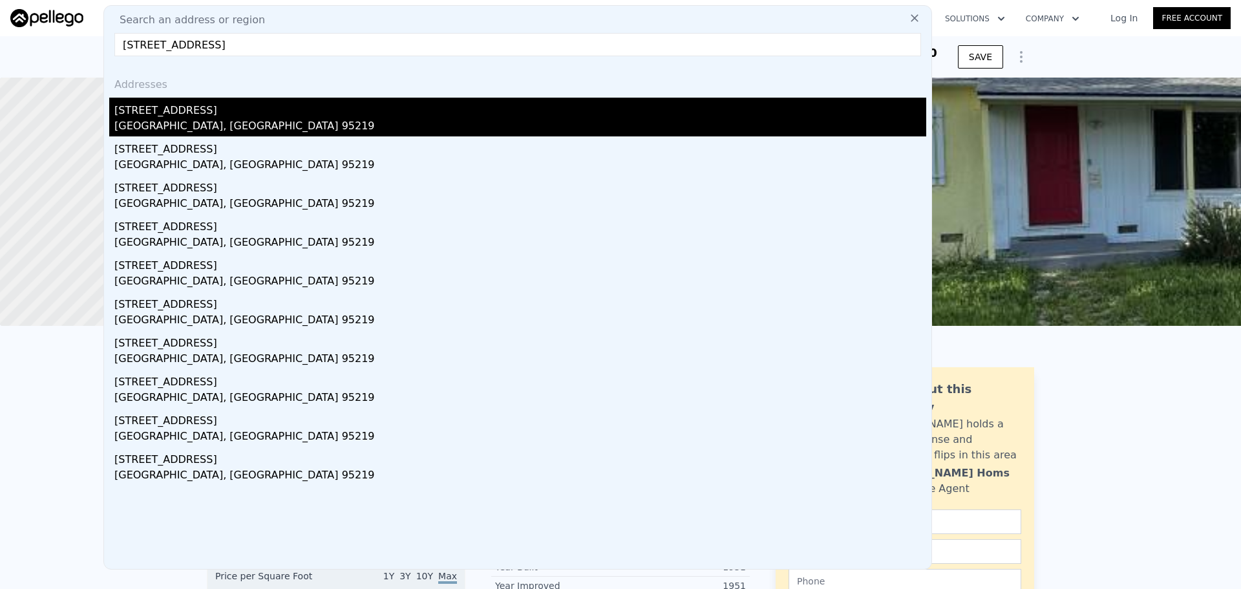
click at [319, 120] on div "Stockton, CA 95219" at bounding box center [520, 127] width 812 height 18
